Goal: Information Seeking & Learning: Learn about a topic

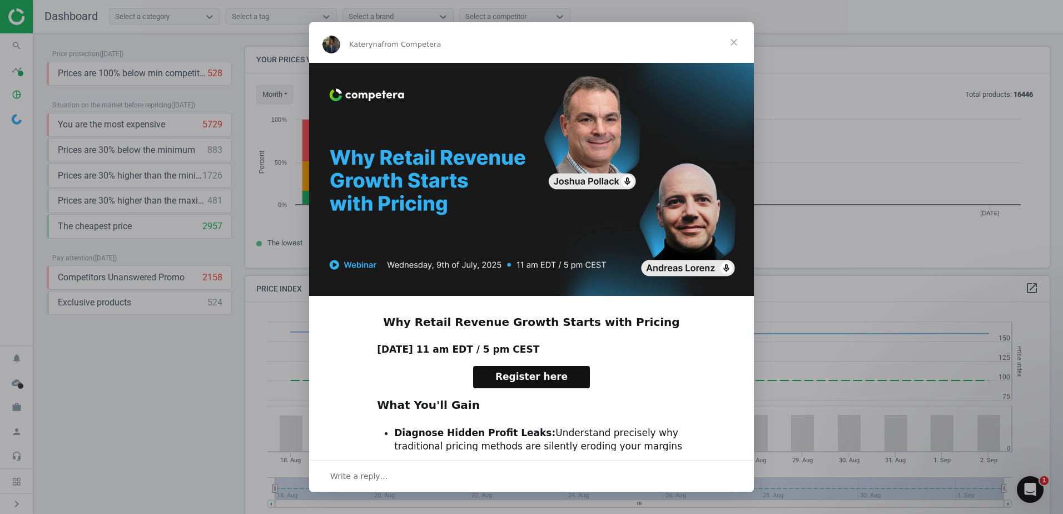
scroll to position [273, 813]
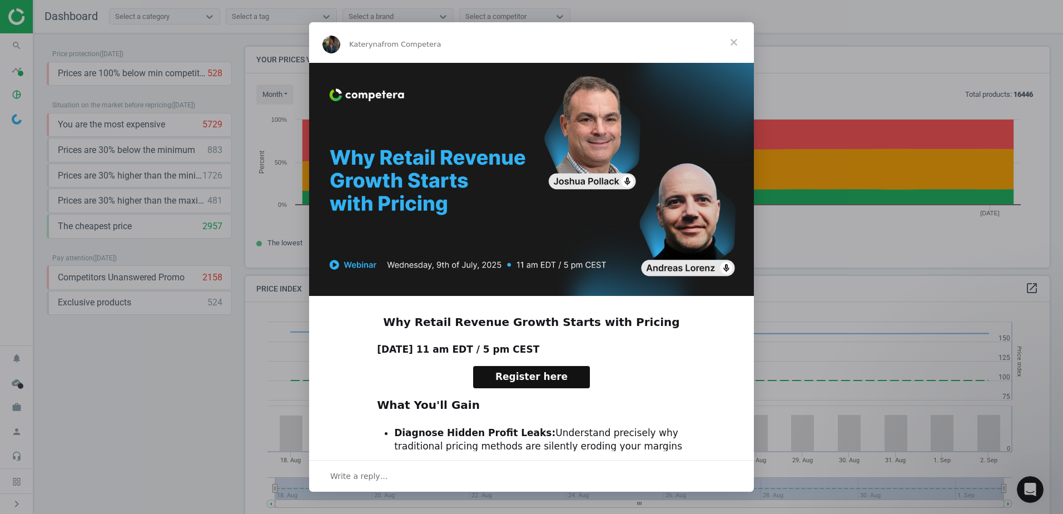
click at [734, 44] on span "Close" at bounding box center [734, 42] width 40 height 40
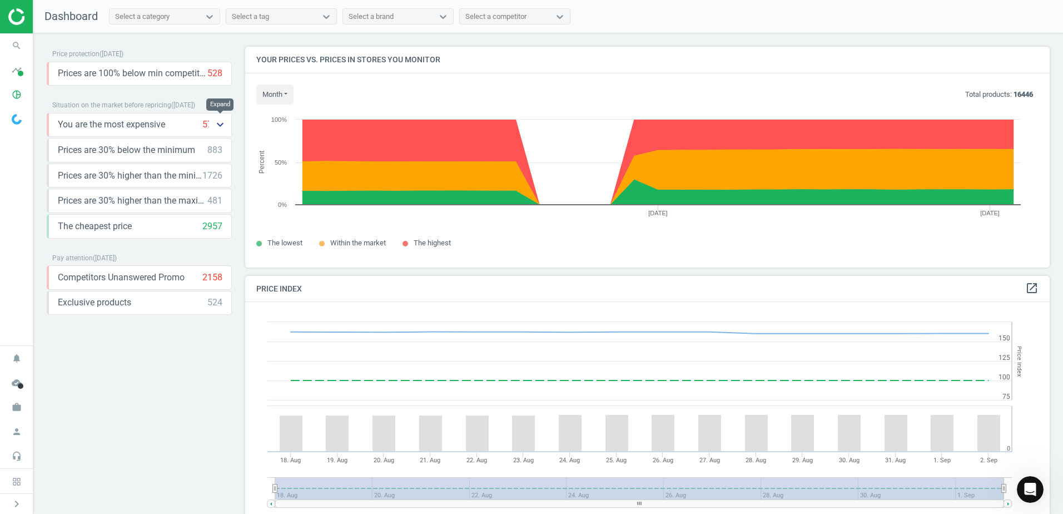
click at [222, 127] on icon "keyboard_arrow_down" at bounding box center [219, 124] width 13 height 13
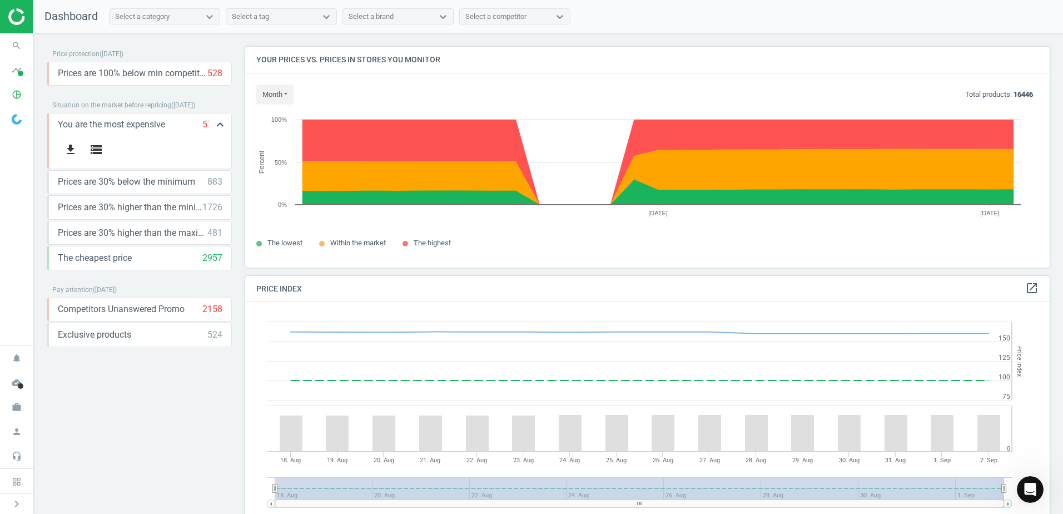
click at [222, 127] on icon "keyboard_arrow_up" at bounding box center [219, 124] width 13 height 13
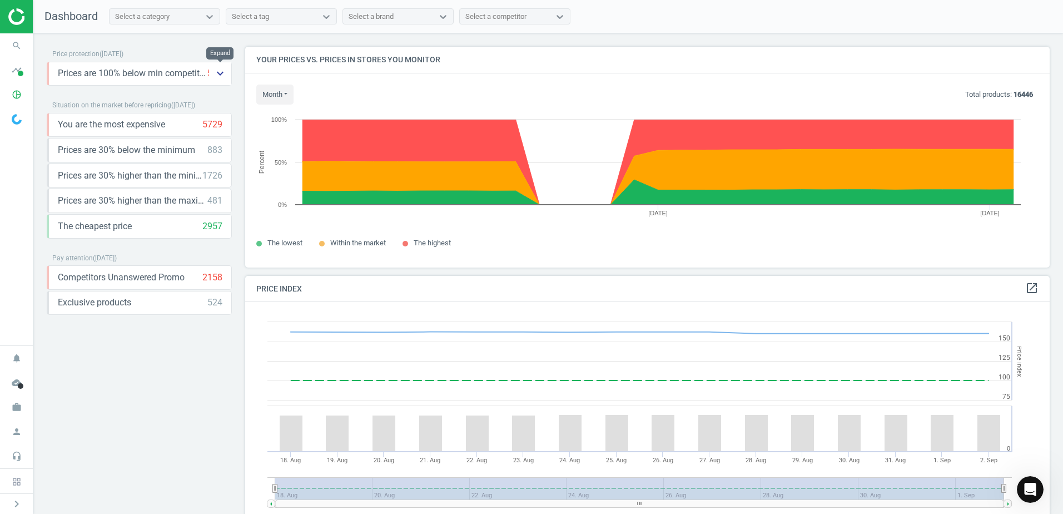
click at [220, 73] on icon "keyboard_arrow_down" at bounding box center [219, 73] width 13 height 13
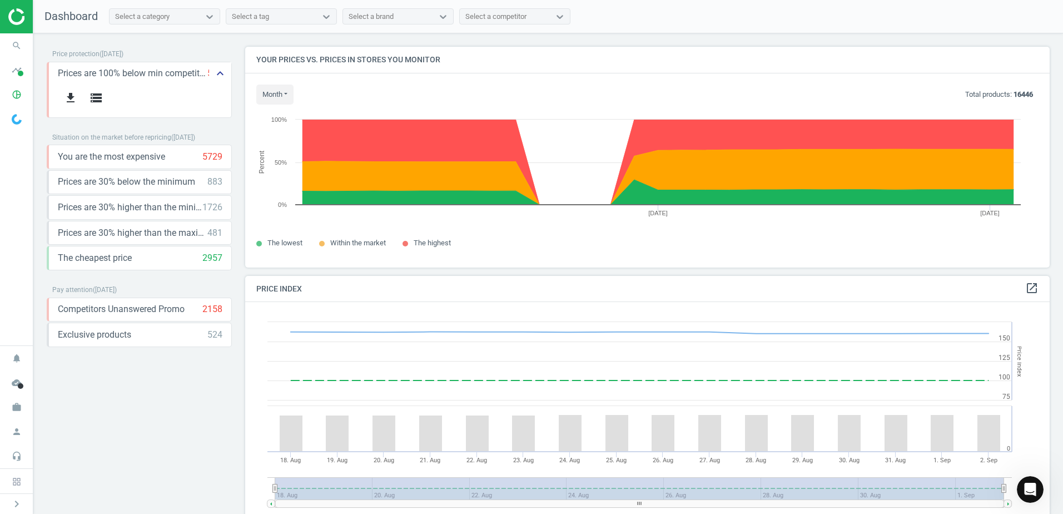
click at [220, 73] on icon "keyboard_arrow_up" at bounding box center [219, 73] width 13 height 13
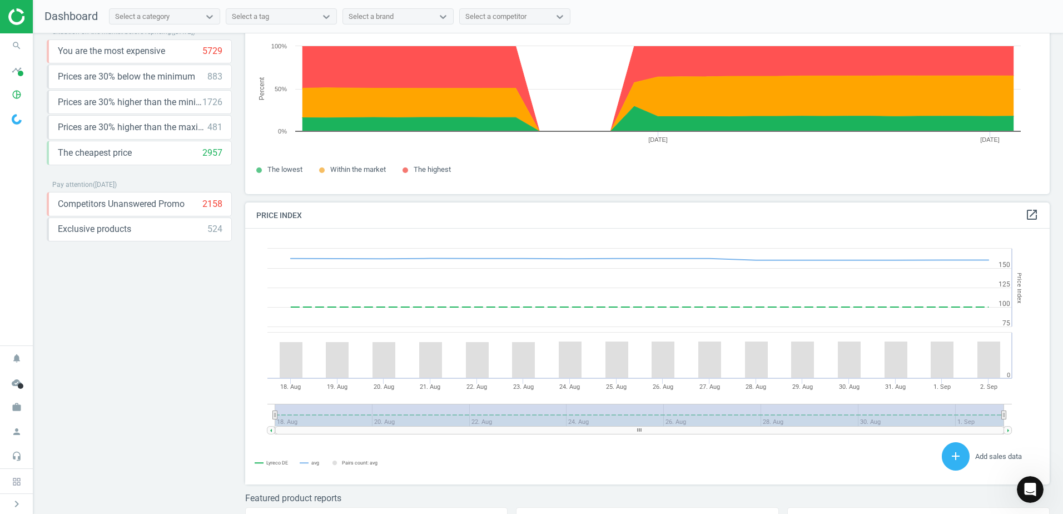
scroll to position [0, 0]
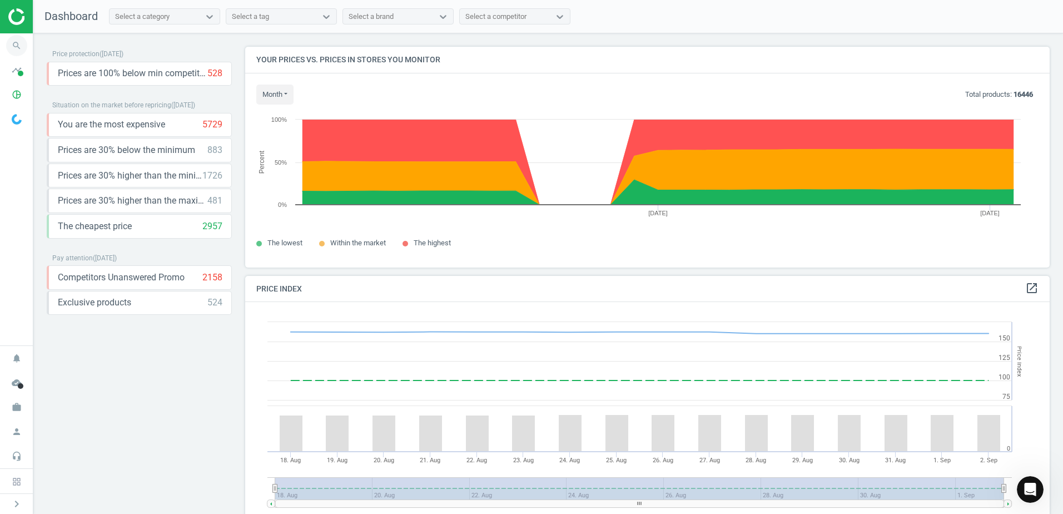
click at [19, 48] on icon "search" at bounding box center [16, 45] width 21 height 21
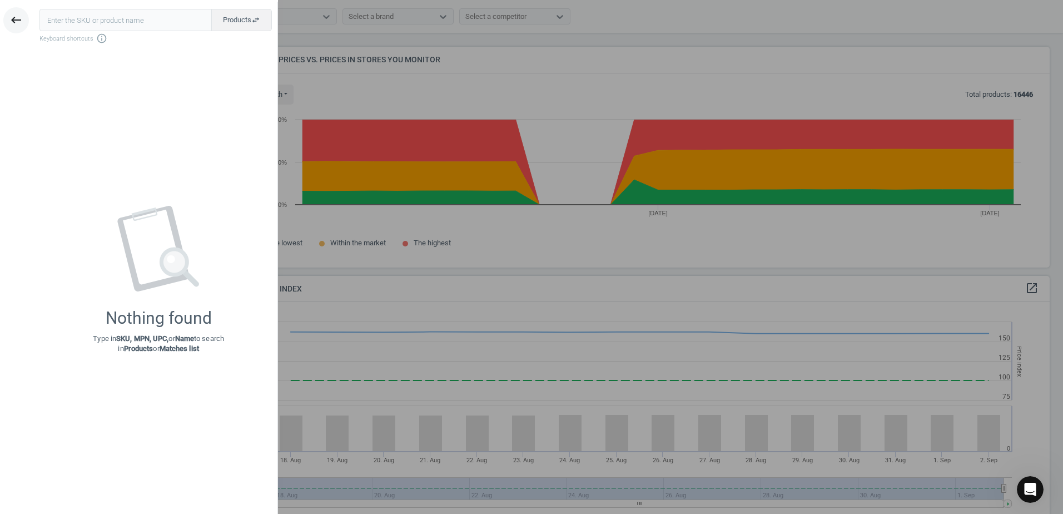
click at [11, 17] on icon "keyboard_backspace" at bounding box center [15, 19] width 13 height 13
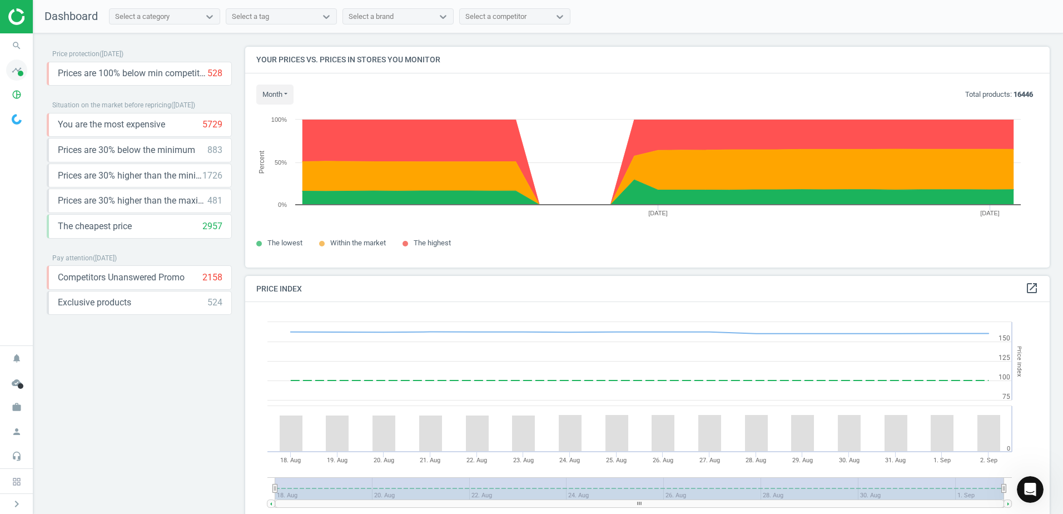
click at [17, 68] on icon "timeline" at bounding box center [16, 69] width 21 height 21
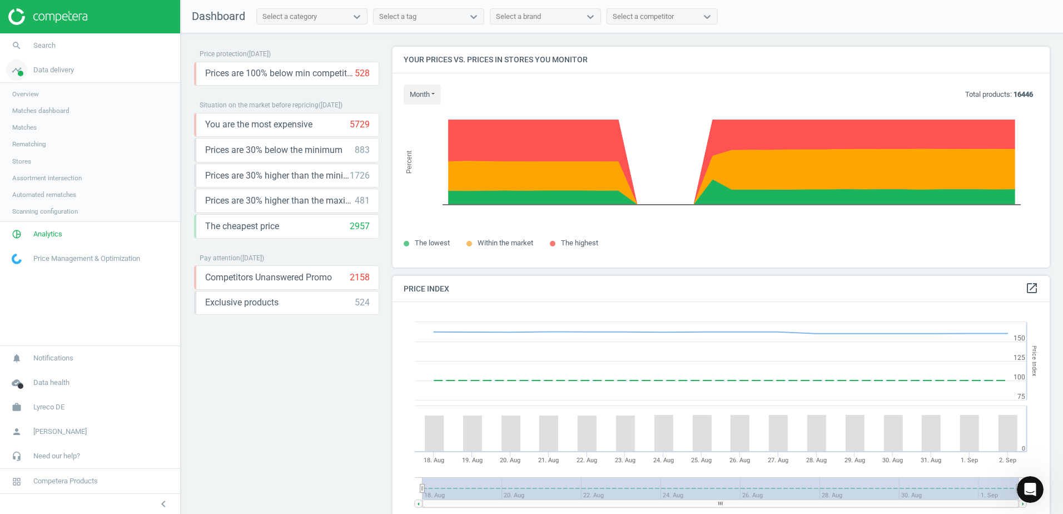
scroll to position [273, 666]
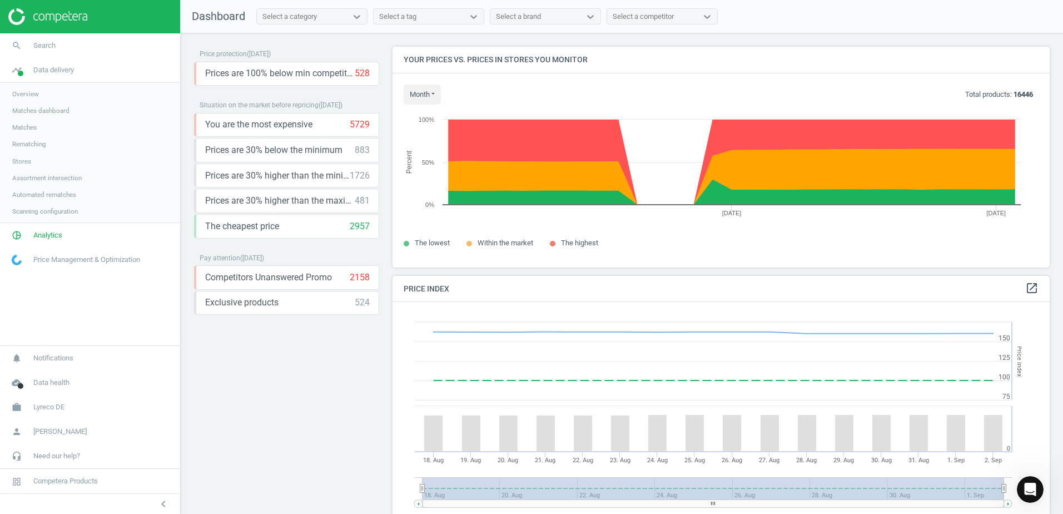
drag, startPoint x: 278, startPoint y: 377, endPoint x: 276, endPoint y: 371, distance: 6.2
click at [278, 377] on div "Price protection ( [DATE] ) Prices are 100% below min competitor 528 keyboard_a…" at bounding box center [286, 276] width 185 height 459
click at [11, 71] on icon "timeline" at bounding box center [16, 69] width 21 height 21
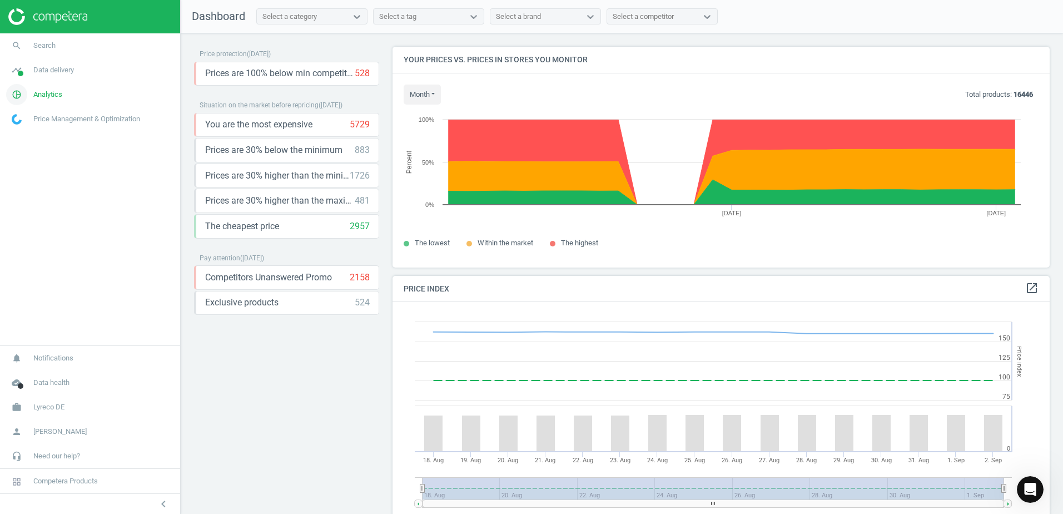
click at [85, 96] on link "pie_chart_outlined Analytics" at bounding box center [90, 94] width 180 height 24
click at [34, 121] on span "Overview" at bounding box center [25, 118] width 27 height 9
click at [31, 139] on span "Products" at bounding box center [25, 135] width 26 height 9
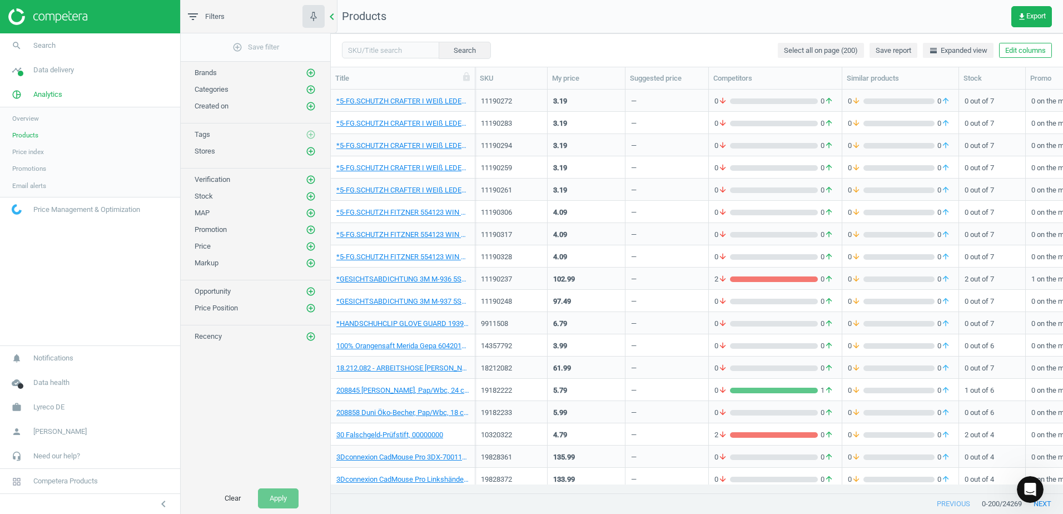
click at [331, 24] on div "chevron_left" at bounding box center [333, 16] width 7 height 33
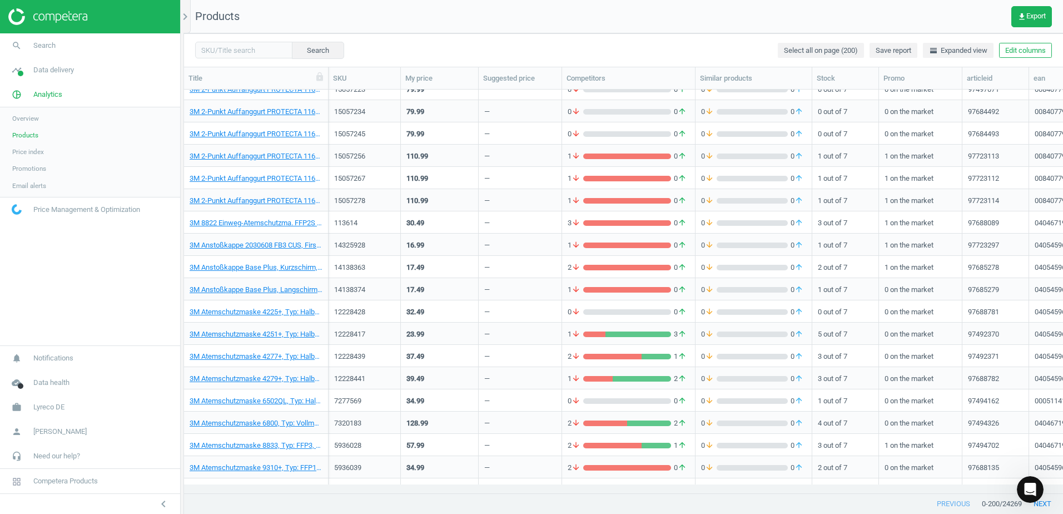
scroll to position [834, 0]
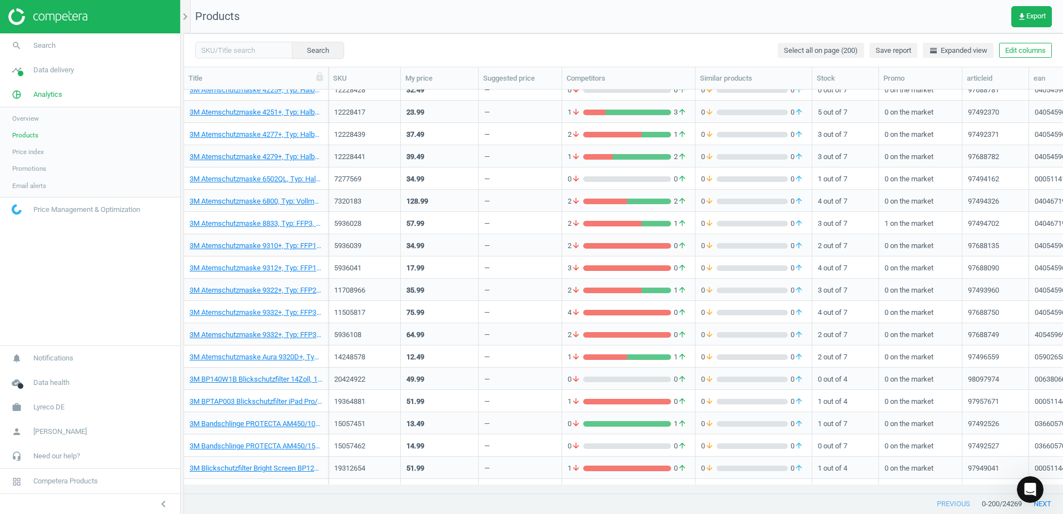
click at [420, 48] on div "Search Select all on page (200) Save report horizontal_split Expanded view Edit…" at bounding box center [623, 49] width 879 height 33
click at [437, 48] on div "Search Select all on page (200) Save report horizontal_split Expanded view Edit…" at bounding box center [623, 49] width 879 height 33
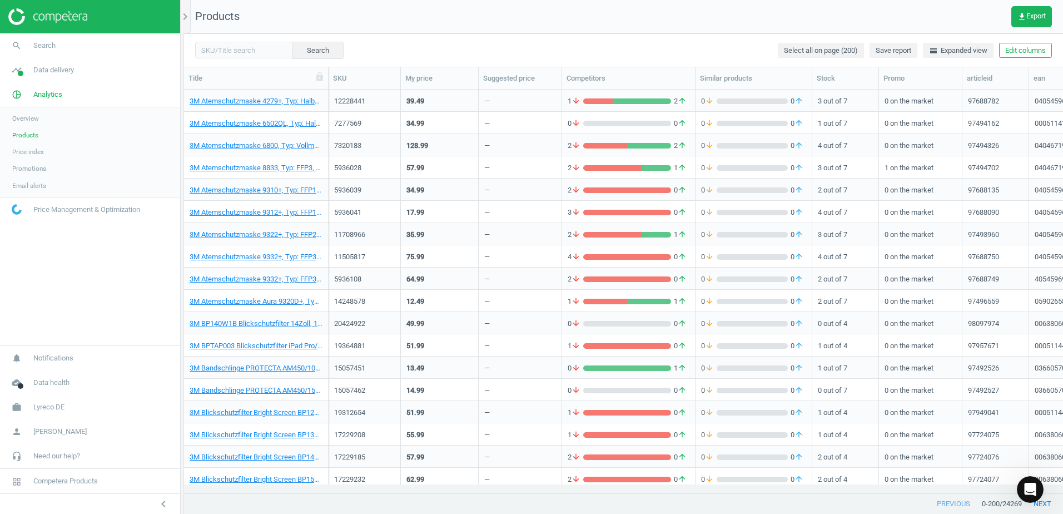
click at [377, 46] on div "Search Select all on page (200) Save report horizontal_split Expanded view Edit…" at bounding box center [623, 49] width 879 height 33
click at [441, 46] on div "Search Select all on page (200) Save report horizontal_split Expanded view Edit…" at bounding box center [623, 49] width 879 height 33
click at [453, 39] on div "Search Select all on page (200) Save report horizontal_split Expanded view Edit…" at bounding box center [623, 49] width 879 height 33
click at [592, 55] on div "Search Select all on page (200) Save report horizontal_split Expanded view Edit…" at bounding box center [623, 49] width 879 height 33
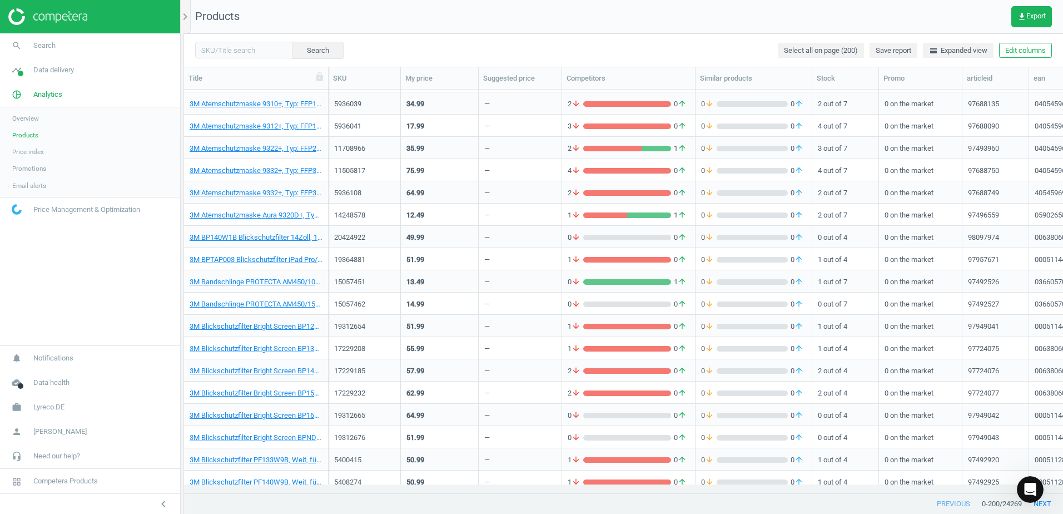
scroll to position [1112, 0]
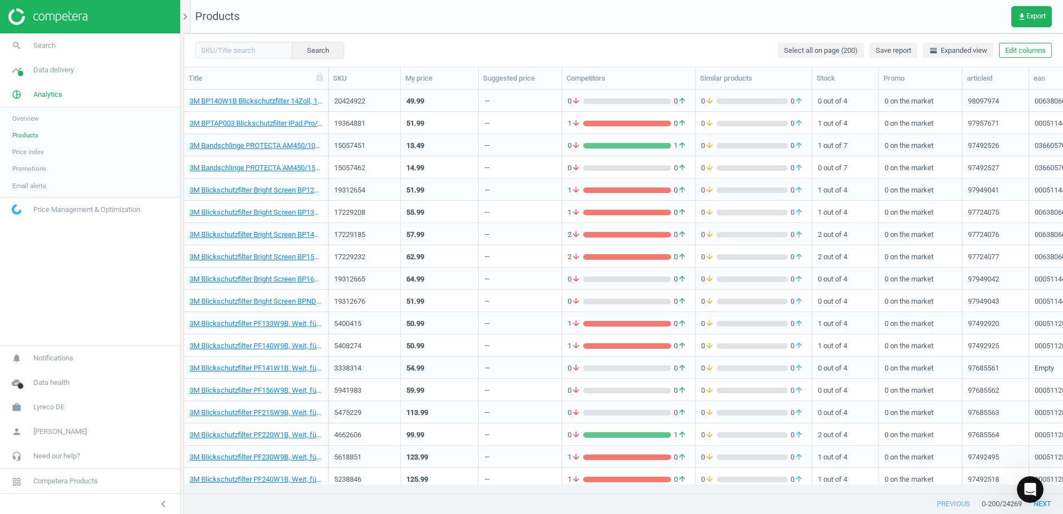
click at [378, 40] on div "Search Select all on page (200) Save report horizontal_split Expanded view Edit…" at bounding box center [623, 49] width 879 height 33
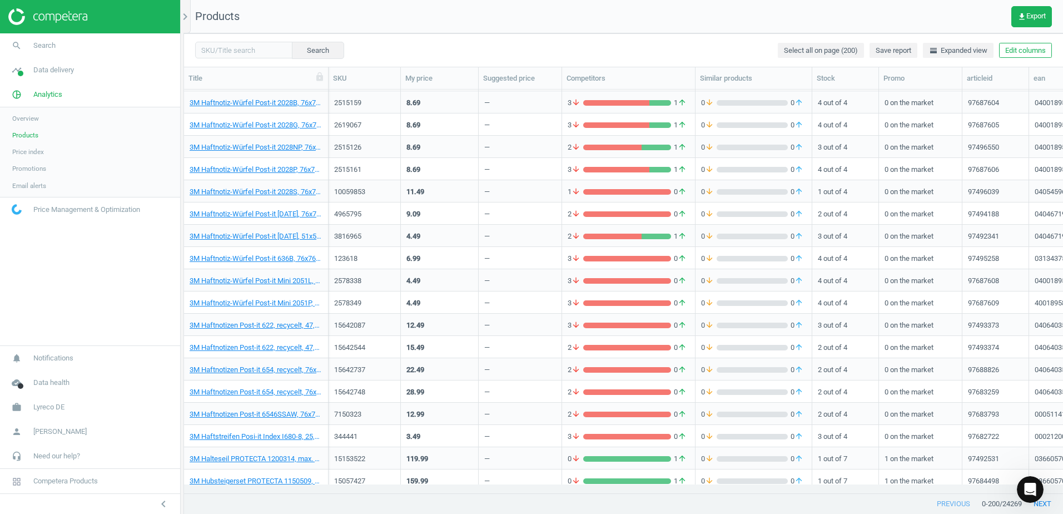
scroll to position [2003, 0]
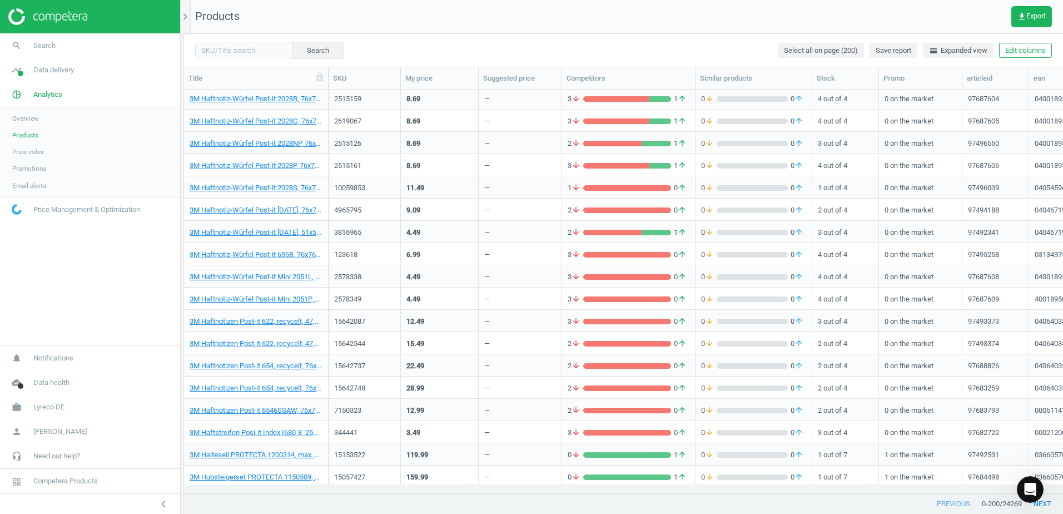
click at [414, 38] on div "Search Select all on page (200) Save report horizontal_split Expanded view Edit…" at bounding box center [623, 49] width 879 height 33
drag, startPoint x: 566, startPoint y: 52, endPoint x: 562, endPoint y: 46, distance: 8.0
click at [567, 52] on div "Search Select all on page (200) Save report horizontal_split Expanded view Edit…" at bounding box center [623, 49] width 879 height 33
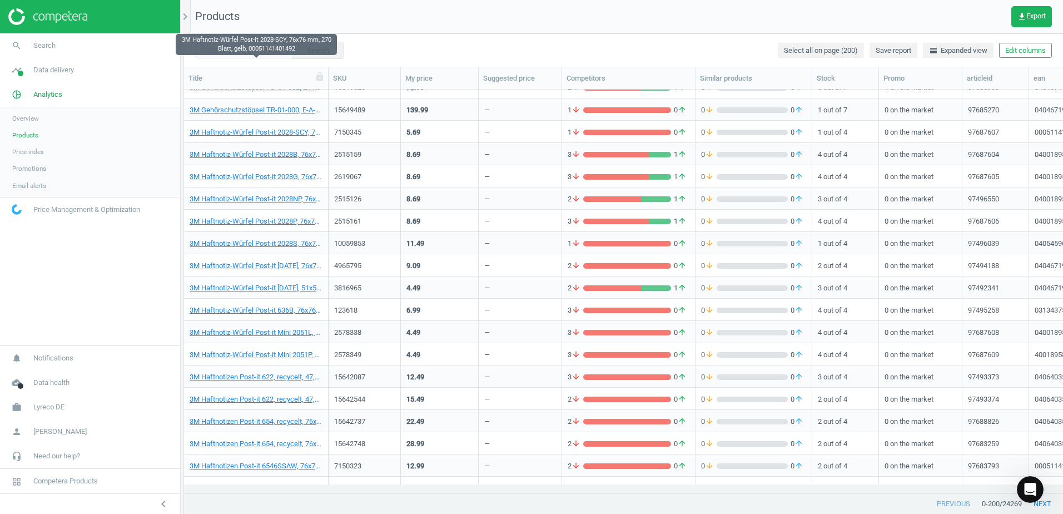
scroll to position [2059, 0]
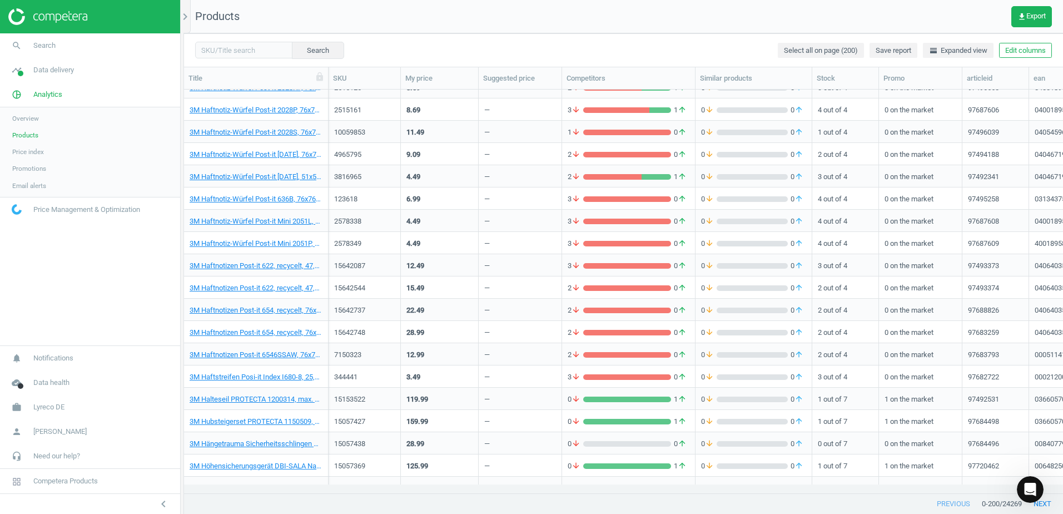
click at [619, 43] on div "Search Select all on page (200) Save report horizontal_split Expanded view Edit…" at bounding box center [623, 49] width 879 height 33
click at [624, 45] on div "Search Select all on page (200) Save report horizontal_split Expanded view Edit…" at bounding box center [623, 49] width 879 height 33
click at [622, 51] on div "Search Select all on page (200) Save report horizontal_split Expanded view Edit…" at bounding box center [623, 49] width 879 height 33
click at [627, 46] on div "Search Select all on page (200) Save report horizontal_split Expanded view Edit…" at bounding box center [623, 49] width 879 height 33
click at [694, 49] on div "Search Select all on page (200) Save report horizontal_split Expanded view Edit…" at bounding box center [623, 49] width 879 height 33
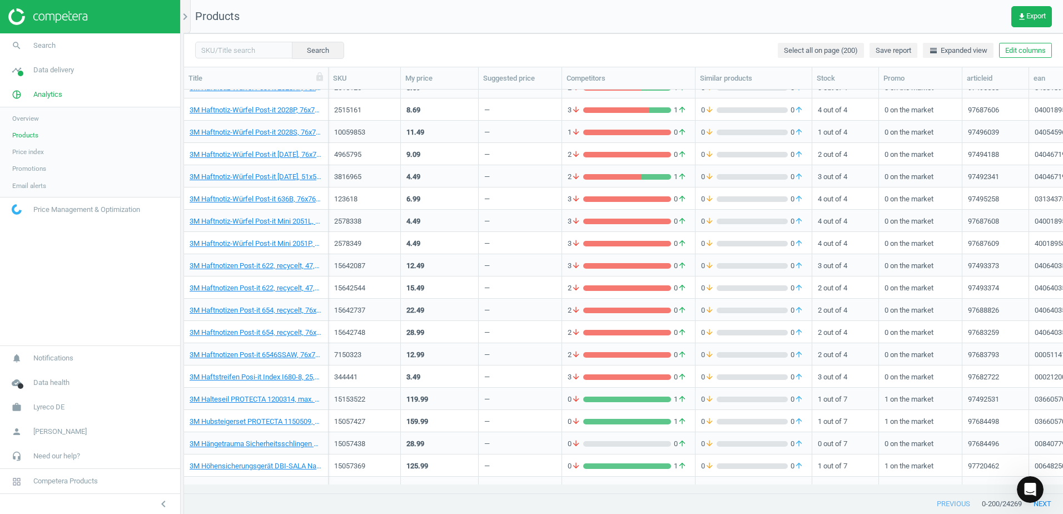
click at [664, 50] on div "Search Select all on page (200) Save report horizontal_split Expanded view Edit…" at bounding box center [623, 49] width 879 height 33
click at [631, 47] on div "Search Select all on page (200) Save report horizontal_split Expanded view Edit…" at bounding box center [623, 49] width 879 height 33
click at [625, 48] on div "Search Select all on page (200) Save report horizontal_split Expanded view Edit…" at bounding box center [623, 49] width 879 height 33
click at [660, 42] on div "Search Select all on page (200) Save report horizontal_split Expanded view Edit…" at bounding box center [623, 49] width 879 height 33
click at [622, 35] on div "Search Select all on page (200) Save report horizontal_split Expanded view Edit…" at bounding box center [623, 49] width 879 height 33
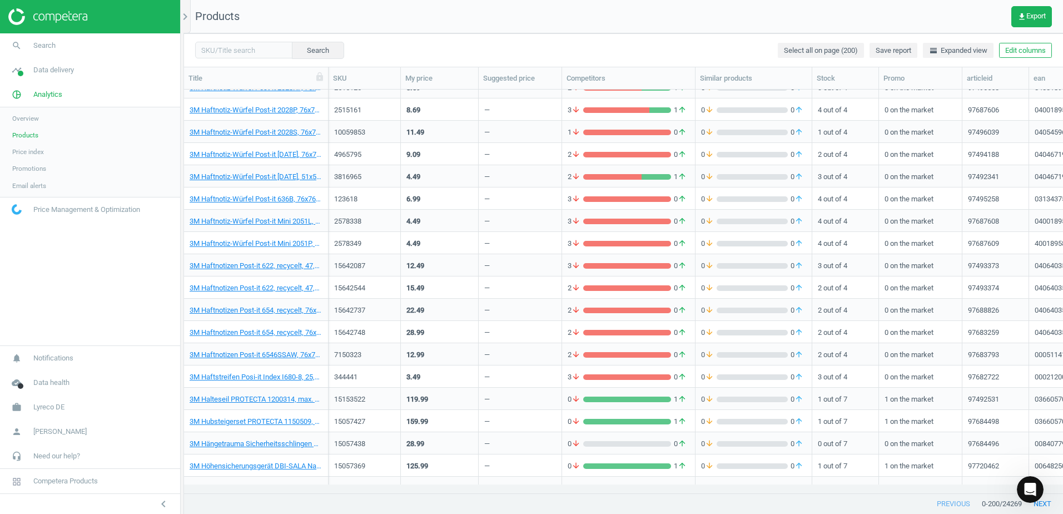
click at [627, 41] on div "Search Select all on page (200) Save report horizontal_split Expanded view Edit…" at bounding box center [623, 49] width 879 height 33
click at [607, 44] on div "Search Select all on page (200) Save report horizontal_split Expanded view Edit…" at bounding box center [623, 49] width 879 height 33
click at [592, 49] on div "Search Select all on page (200) Save report horizontal_split Expanded view Edit…" at bounding box center [623, 49] width 879 height 33
click at [581, 46] on div "Search Select all on page (200) Save report horizontal_split Expanded view Edit…" at bounding box center [623, 49] width 879 height 33
click at [561, 53] on div "Search Select all on page (200) Save report horizontal_split Expanded view Edit…" at bounding box center [623, 49] width 879 height 33
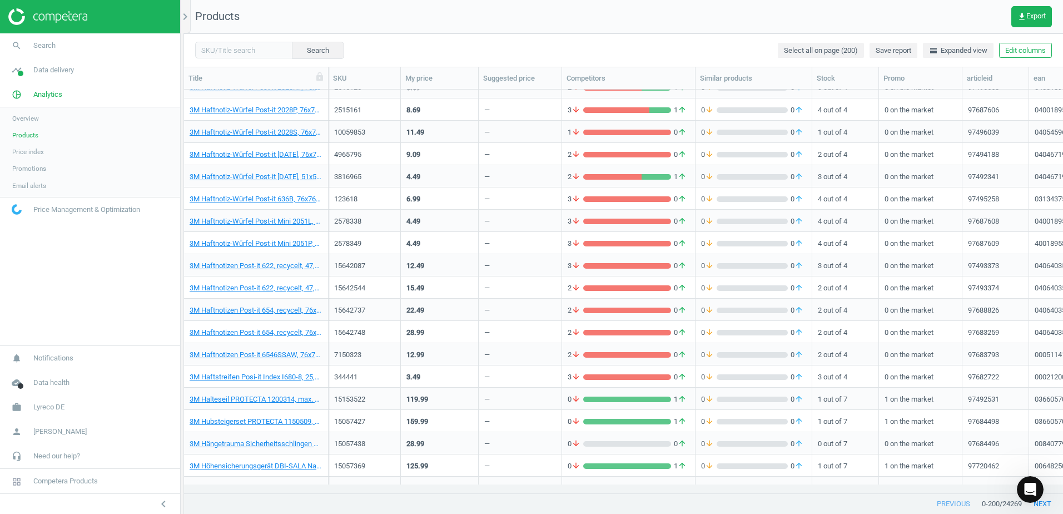
click at [555, 49] on div "Search Select all on page (200) Save report horizontal_split Expanded view Edit…" at bounding box center [623, 49] width 879 height 33
click at [536, 47] on div "Search Select all on page (200) Save report horizontal_split Expanded view Edit…" at bounding box center [623, 49] width 879 height 33
click at [547, 46] on div "Search Select all on page (200) Save report horizontal_split Expanded view Edit…" at bounding box center [623, 49] width 879 height 33
drag, startPoint x: 541, startPoint y: 46, endPoint x: 533, endPoint y: 4, distance: 42.5
click at [540, 46] on div "Search Select all on page (200) Save report horizontal_split Expanded view Edit…" at bounding box center [623, 49] width 879 height 33
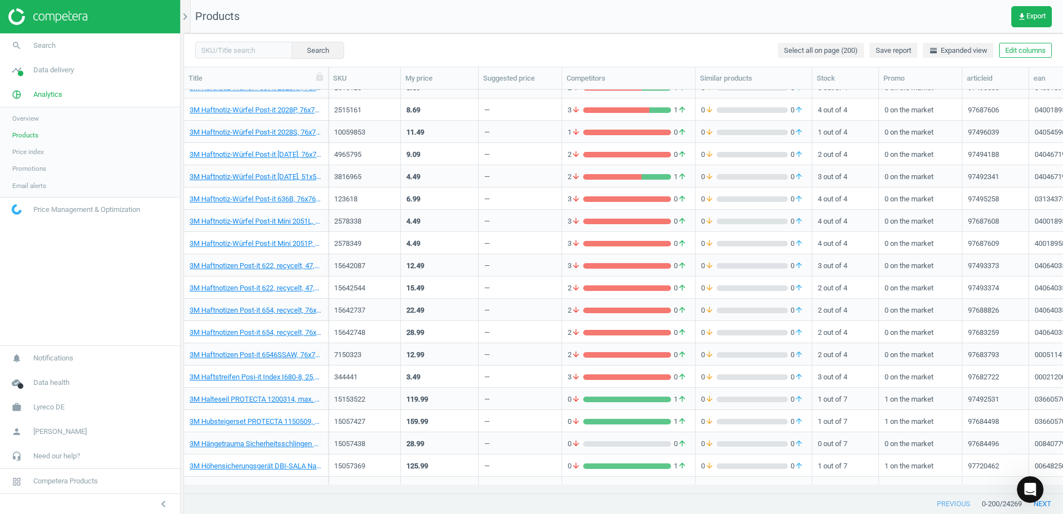
click at [636, 46] on div "Search Select all on page (200) Save report horizontal_split Expanded view Edit…" at bounding box center [623, 49] width 879 height 33
click at [637, 46] on div "Search Select all on page (200) Save report horizontal_split Expanded view Edit…" at bounding box center [623, 49] width 879 height 33
click at [369, 51] on div "Search Select all on page (200) Save report horizontal_split Expanded view Edit…" at bounding box center [623, 49] width 879 height 33
click at [702, 39] on div "Search Select all on page (200) Save report horizontal_split Expanded view Edit…" at bounding box center [623, 49] width 879 height 33
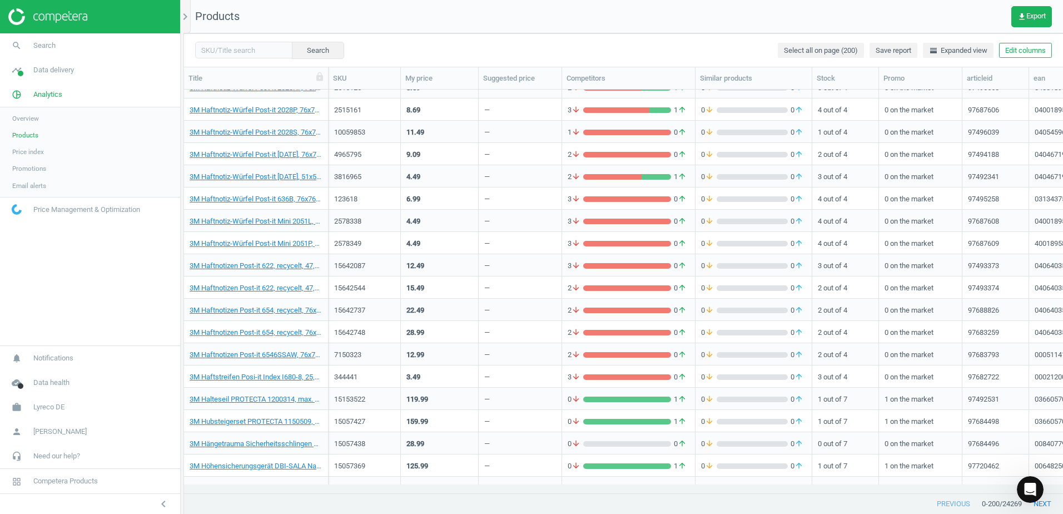
scroll to position [2114, 0]
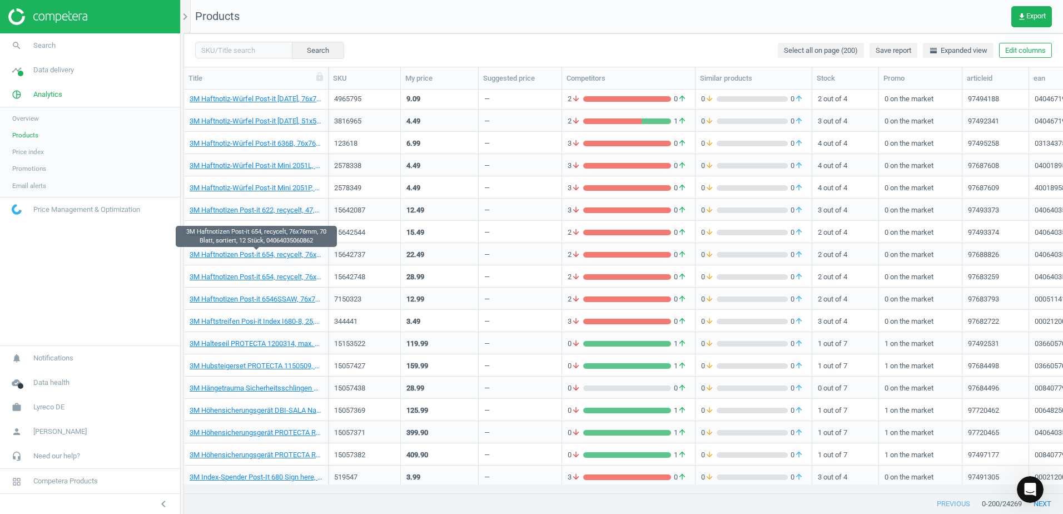
click at [430, 47] on div "Search Select all on page (200) Save report horizontal_split Expanded view Edit…" at bounding box center [623, 49] width 879 height 33
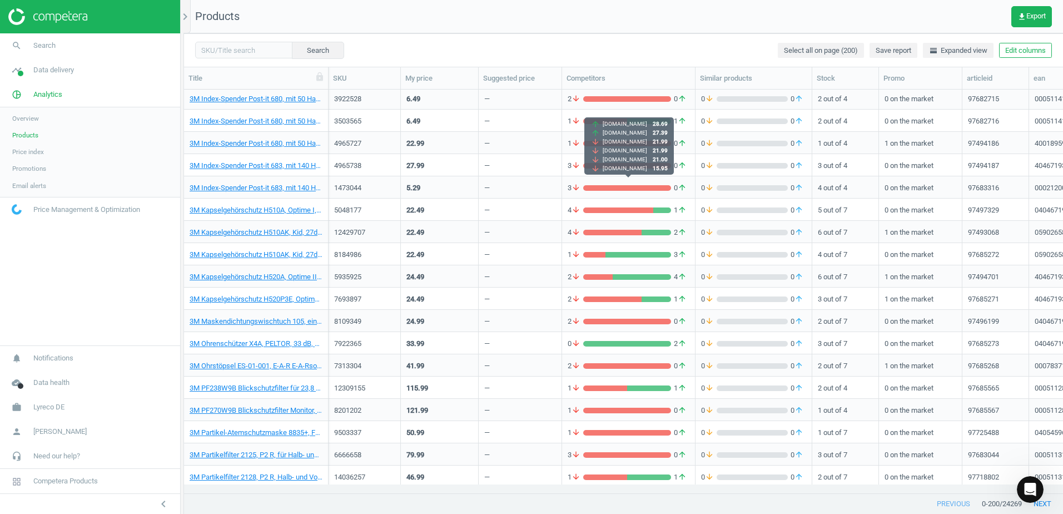
scroll to position [2726, 0]
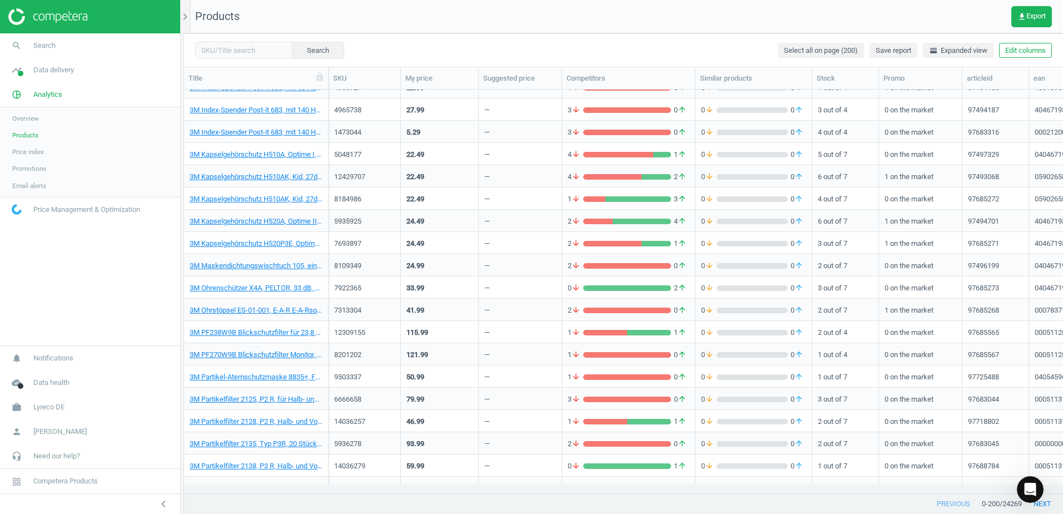
click at [752, 7] on nav "Products get_app Export" at bounding box center [623, 16] width 879 height 33
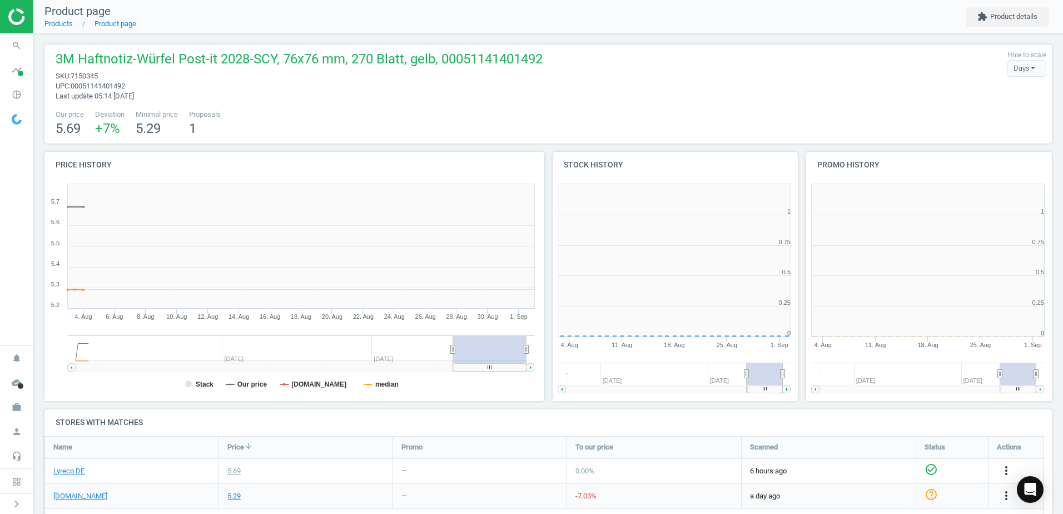
scroll to position [240, 261]
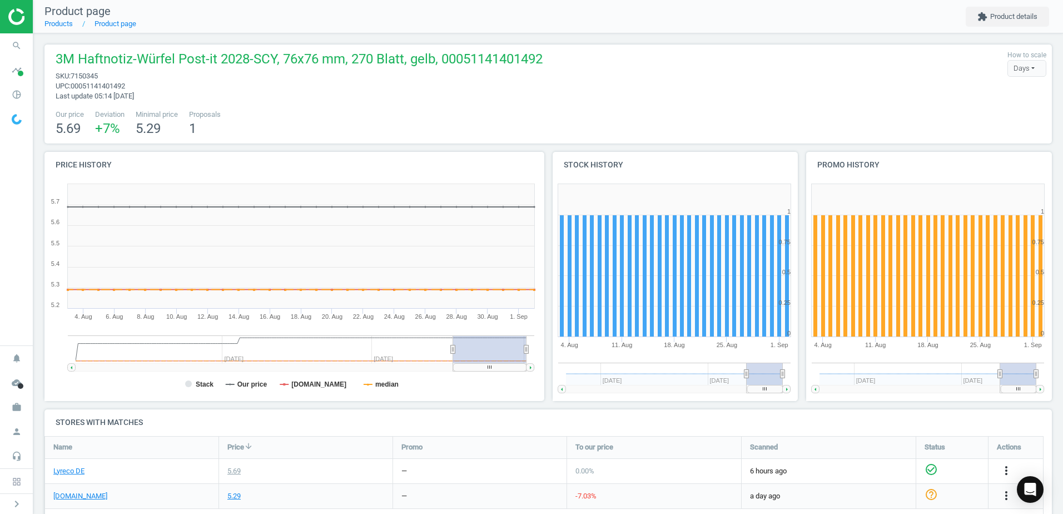
click at [758, 119] on div "Our price 5.69 Deviation +7 % Minimal price 5.29 Proposals 1" at bounding box center [548, 123] width 996 height 28
click at [656, 116] on div "Our price 5.69 Deviation +7 % Minimal price 5.29 Proposals 1" at bounding box center [548, 123] width 996 height 28
click at [622, 105] on div "3M Haftnotiz-Würfel Post-it 2028-SCY, 76x76 mm, 270 Blatt, gelb, 00051141401492…" at bounding box center [547, 93] width 1007 height 99
click at [628, 83] on div "3M Haftnotiz-Würfel Post-it 2028-SCY, 76x76 mm, 270 Blatt, gelb, 00051141401492…" at bounding box center [548, 75] width 996 height 51
click at [617, 87] on div "3M Haftnotiz-Würfel Post-it 2028-SCY, 76x76 mm, 270 Blatt, gelb, 00051141401492…" at bounding box center [548, 75] width 996 height 51
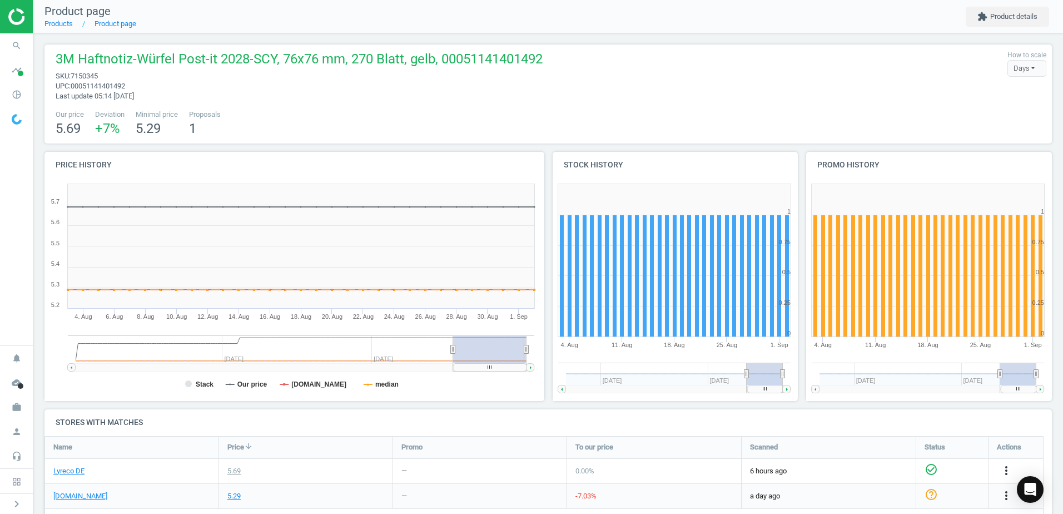
click at [578, 82] on div "3M Haftnotiz-Würfel Post-it 2028-SCY, 76x76 mm, 270 Blatt, gelb, 00051141401492…" at bounding box center [548, 75] width 996 height 51
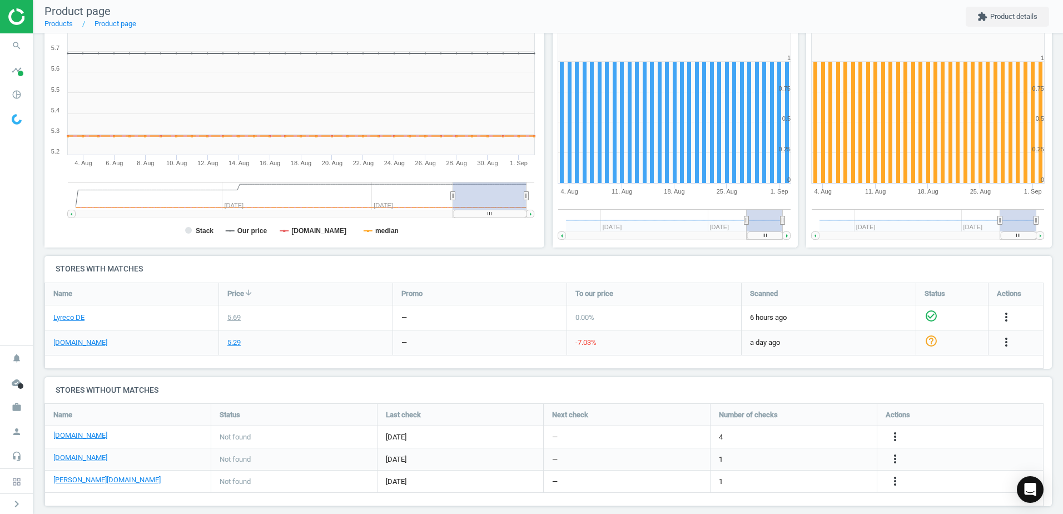
scroll to position [165, 0]
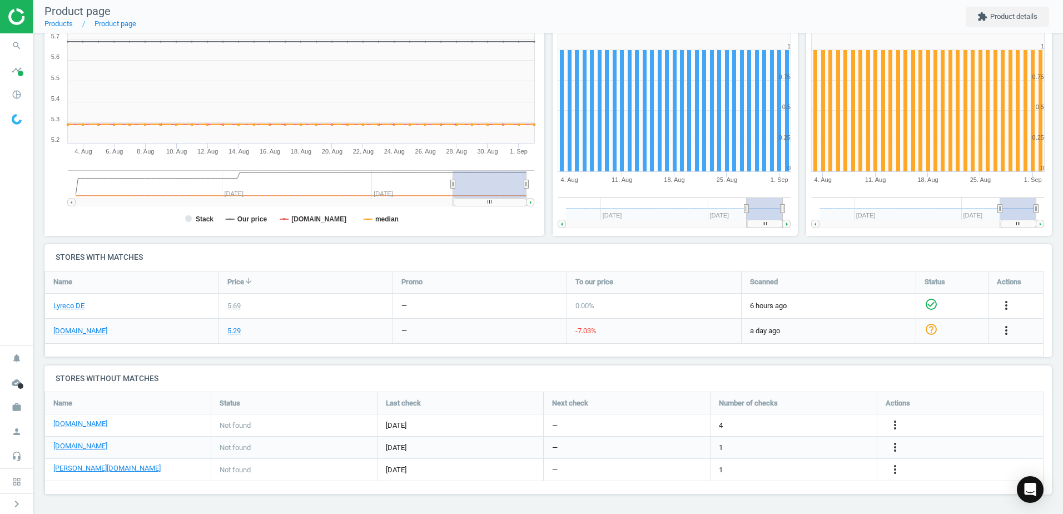
click at [605, 21] on nav "Product page Products Product page extension Product details" at bounding box center [547, 16] width 1029 height 33
click at [650, 12] on nav "Product page Products Product page extension Product details" at bounding box center [547, 16] width 1029 height 33
click at [673, 24] on nav "Product page Products Product page extension Product details" at bounding box center [547, 16] width 1029 height 33
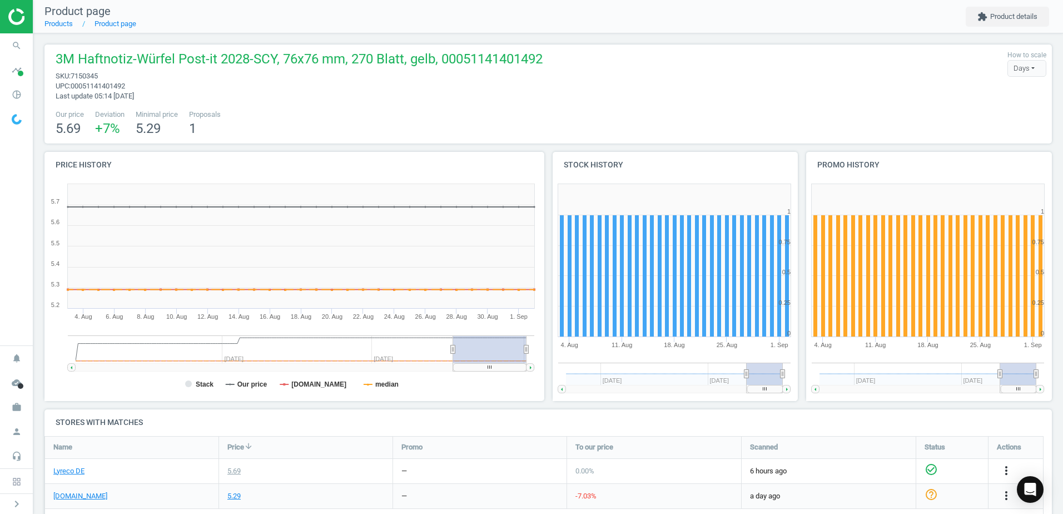
scroll to position [120, 1016]
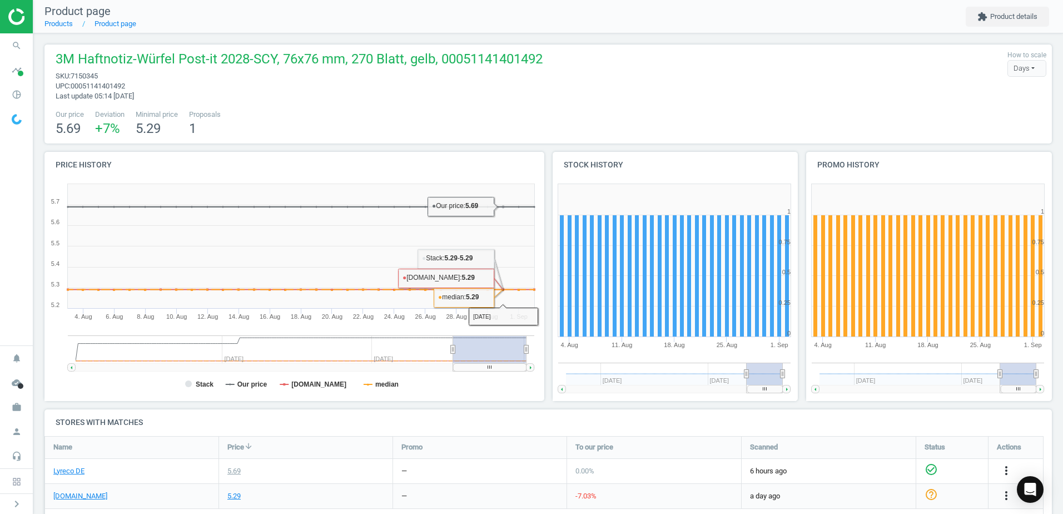
click at [602, 110] on div "Our price 5.69 Deviation +7 % Minimal price 5.29 Proposals 1" at bounding box center [548, 123] width 996 height 28
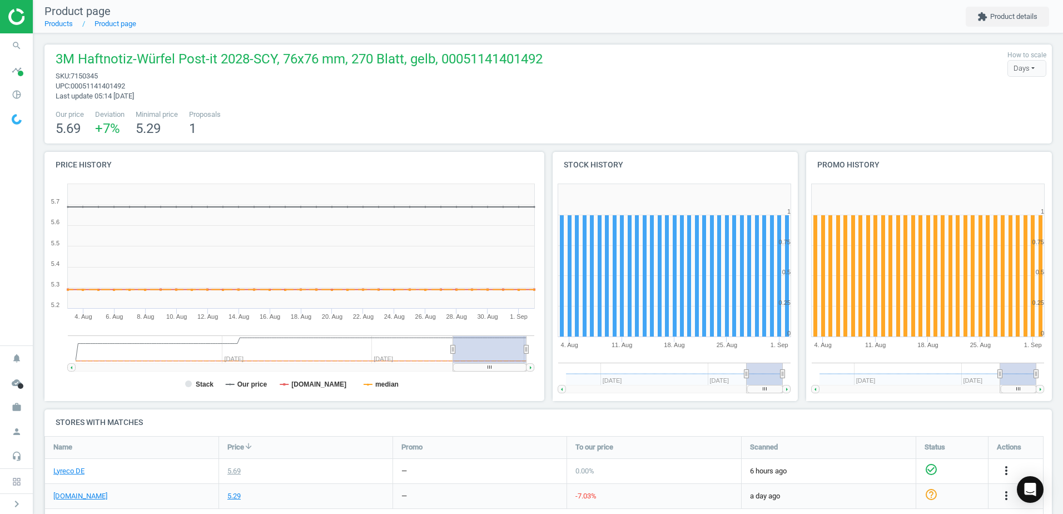
click at [551, 112] on div "Our price 5.69 Deviation +7 % Minimal price 5.29 Proposals 1" at bounding box center [548, 123] width 996 height 28
click at [641, 132] on div "Our price 5.69 Deviation +7 % Minimal price 5.29 Proposals 1" at bounding box center [548, 123] width 996 height 28
click at [586, 125] on div "Our price 5.69 Deviation +7 % Minimal price 5.29 Proposals 1" at bounding box center [548, 123] width 996 height 28
click at [680, 70] on div "3M Haftnotiz-Würfel Post-it 2028-SCY, 76x76 mm, 270 Blatt, gelb, 00051141401492…" at bounding box center [548, 75] width 996 height 51
click at [672, 73] on div "3M Haftnotiz-Würfel Post-it 2028-SCY, 76x76 mm, 270 Blatt, gelb, 00051141401492…" at bounding box center [548, 75] width 996 height 51
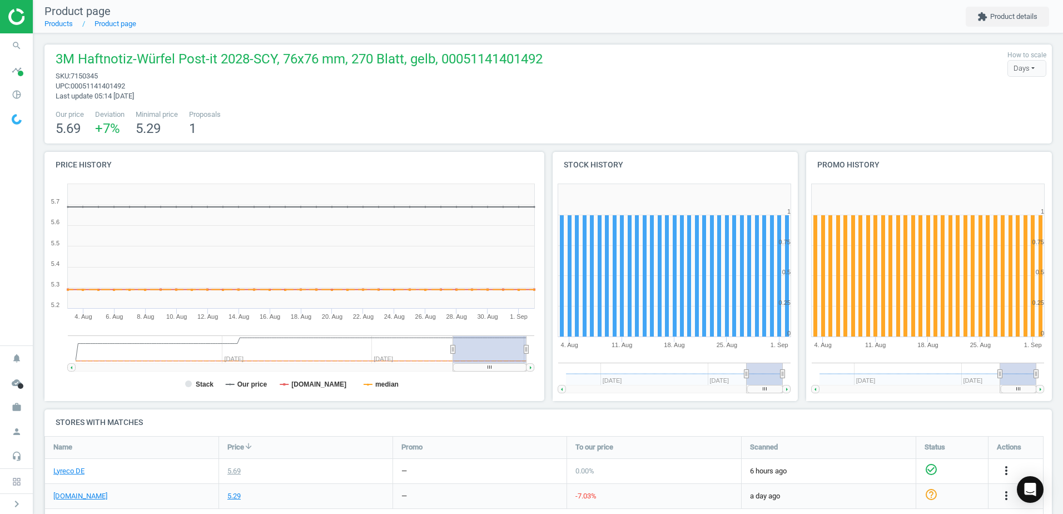
drag, startPoint x: 672, startPoint y: 73, endPoint x: 651, endPoint y: 99, distance: 34.0
click at [651, 99] on div "3M Haftnotiz-Würfel Post-it 2028-SCY, 76x76 mm, 270 Blatt, gelb, 00051141401492…" at bounding box center [548, 75] width 996 height 51
click at [640, 88] on div "3M Haftnotiz-Würfel Post-it 2028-SCY, 76x76 mm, 270 Blatt, gelb, 00051141401492…" at bounding box center [548, 75] width 996 height 51
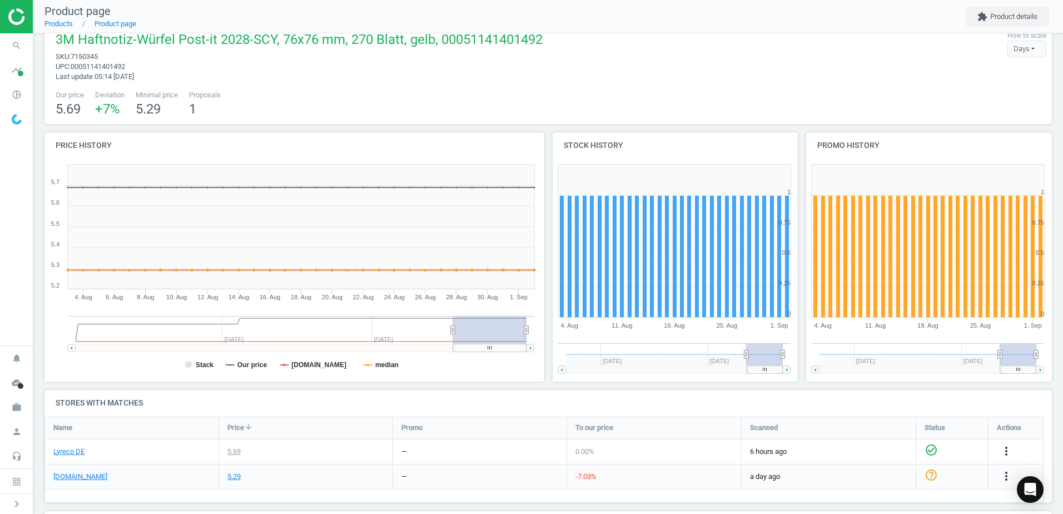
scroll to position [0, 0]
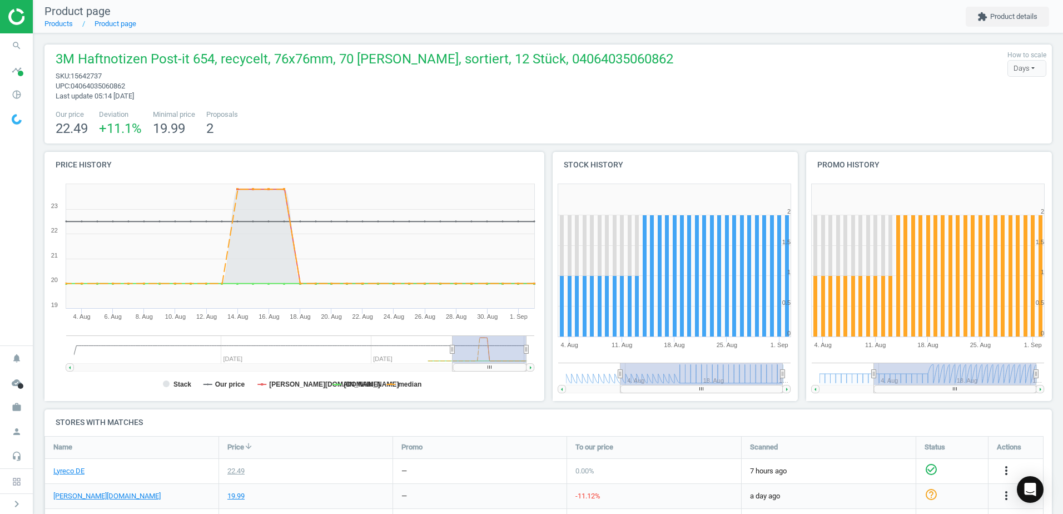
click at [678, 83] on div "3M Haftnotizen Post-it 654, recycelt, 76x76mm, 70 Blatt, sortiert, 12 Stück, 04…" at bounding box center [548, 75] width 996 height 51
click at [693, 122] on div "Our price 22.49 Deviation +11.1 % Minimal price 19.99 Proposals 2" at bounding box center [548, 123] width 996 height 28
click at [251, 59] on span "3M Haftnotizen Post-it 654, recycelt, 76x76mm, 70 Blatt, sortiert, 12 Stück, 04…" at bounding box center [364, 60] width 617 height 21
click at [672, 77] on div "3M Haftnotizen Post-it 654, recycelt, 76x76mm, 70 Blatt, sortiert, 12 Stück, 04…" at bounding box center [548, 75] width 996 height 51
click at [359, 99] on div "3M Haftnotizen Post-it 654, recycelt, 76x76mm, 70 Blatt, sortiert, 12 Stück, 04…" at bounding box center [361, 75] width 623 height 51
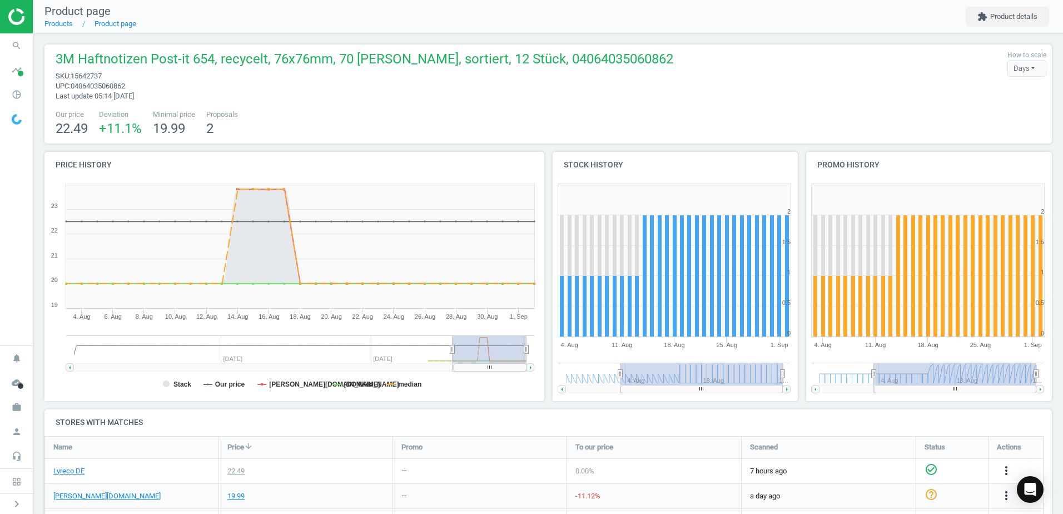
click at [309, 98] on div "3M Haftnotizen Post-it 654, recycelt, 76x76mm, 70 Blatt, sortiert, 12 Stück, 04…" at bounding box center [361, 75] width 623 height 51
click at [484, 116] on div "Our price 22.49 Deviation +11.1 % Minimal price 19.99 Proposals 2" at bounding box center [548, 123] width 996 height 28
click at [516, 107] on div "3M Haftnotizen Post-it 654, recycelt, 76x76mm, 70 Blatt, sortiert, 12 Stück, 04…" at bounding box center [547, 93] width 1007 height 99
click at [646, 4] on nav "Product page Products Product page extension Product details" at bounding box center [547, 16] width 1029 height 33
click at [719, 64] on div "3M Haftnotizen Post-it 654, recycelt, 76x76mm, 70 Blatt, sortiert, 12 Stück, 04…" at bounding box center [548, 75] width 996 height 51
